Goal: Task Accomplishment & Management: Manage account settings

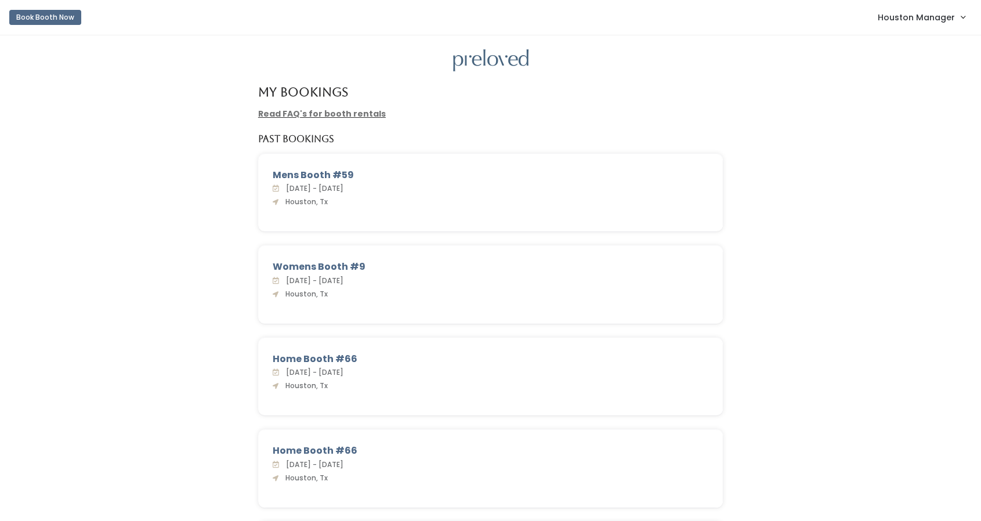
click at [920, 18] on span "Houston Manager" at bounding box center [916, 17] width 77 height 13
click at [914, 39] on link "Admin Home" at bounding box center [924, 45] width 104 height 21
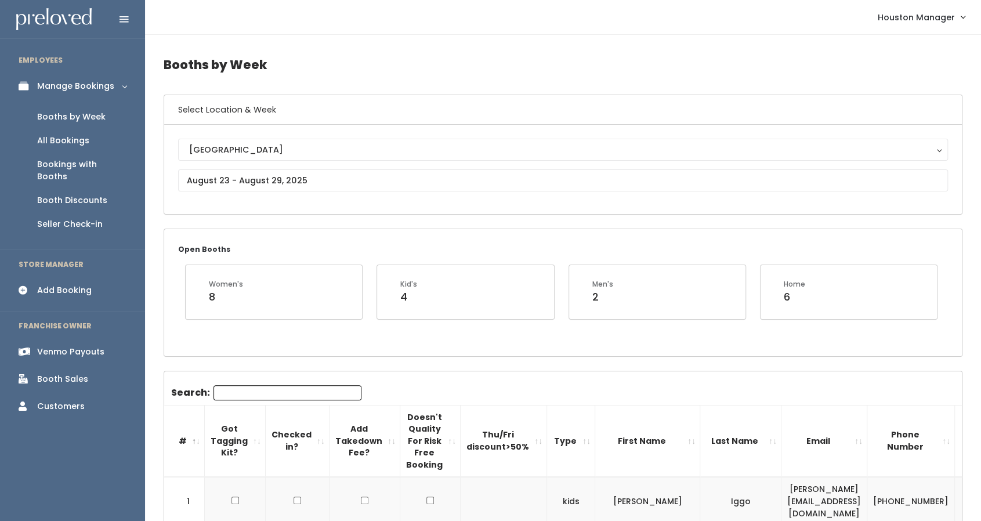
click at [74, 373] on div "Booth Sales" at bounding box center [62, 379] width 51 height 12
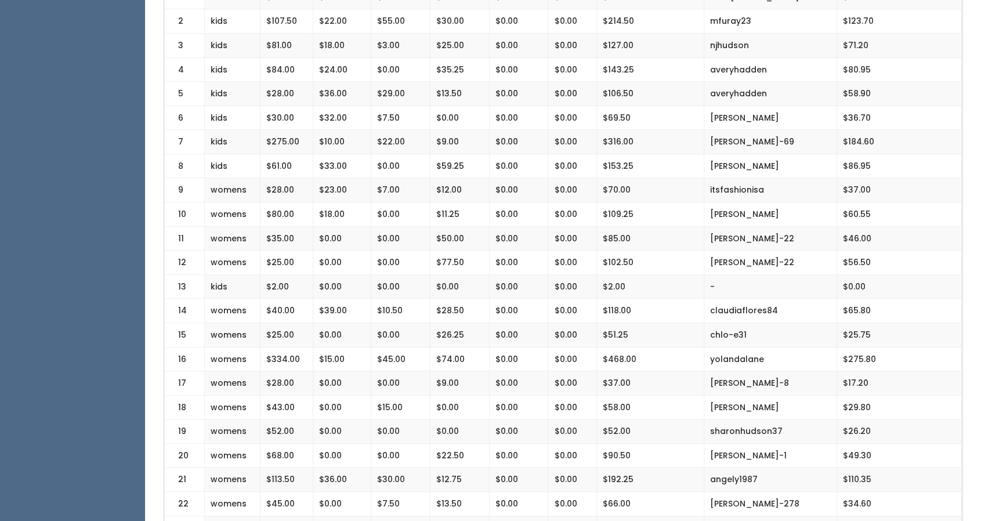
scroll to position [303, 0]
click at [851, 380] on td "$17.20" at bounding box center [899, 383] width 125 height 24
copy tbody "$17.20"
